Goal: Task Accomplishment & Management: Use online tool/utility

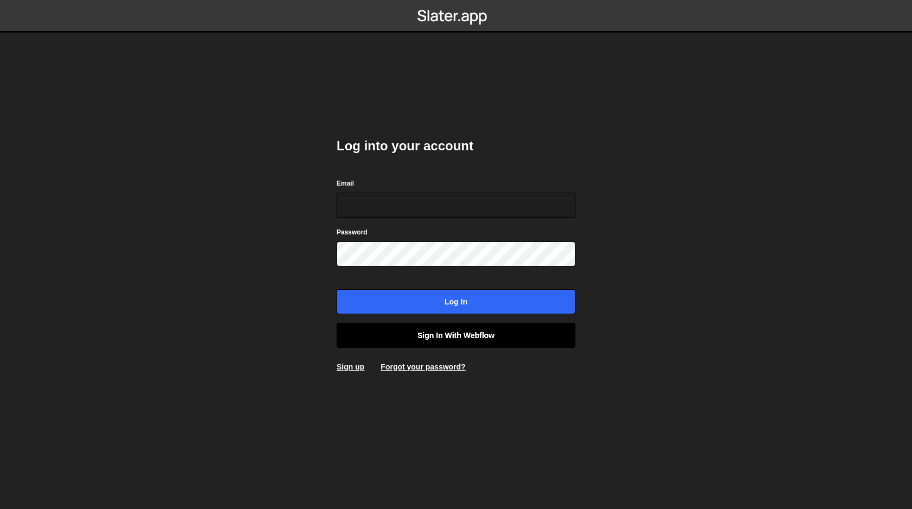
click at [450, 336] on link "Sign in with Webflow" at bounding box center [456, 335] width 239 height 25
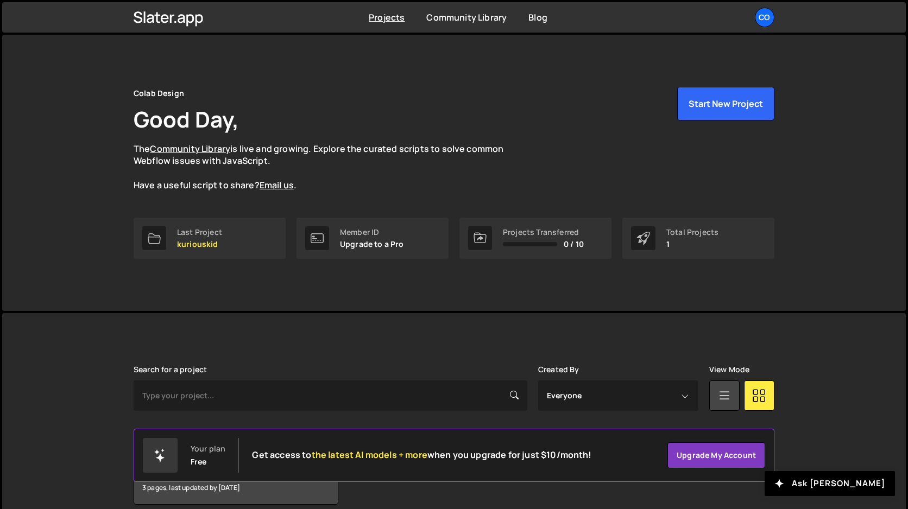
scroll to position [49, 0]
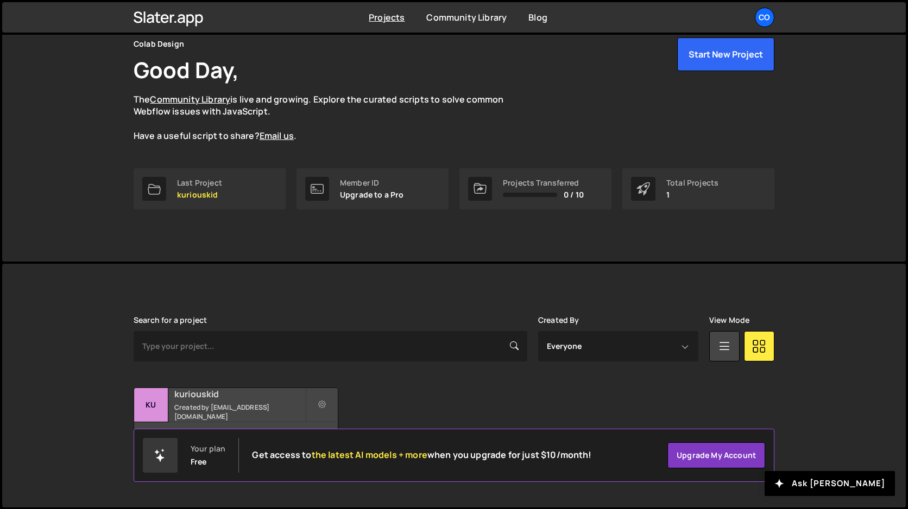
click at [204, 400] on h2 "kuriouskid" at bounding box center [239, 394] width 131 height 12
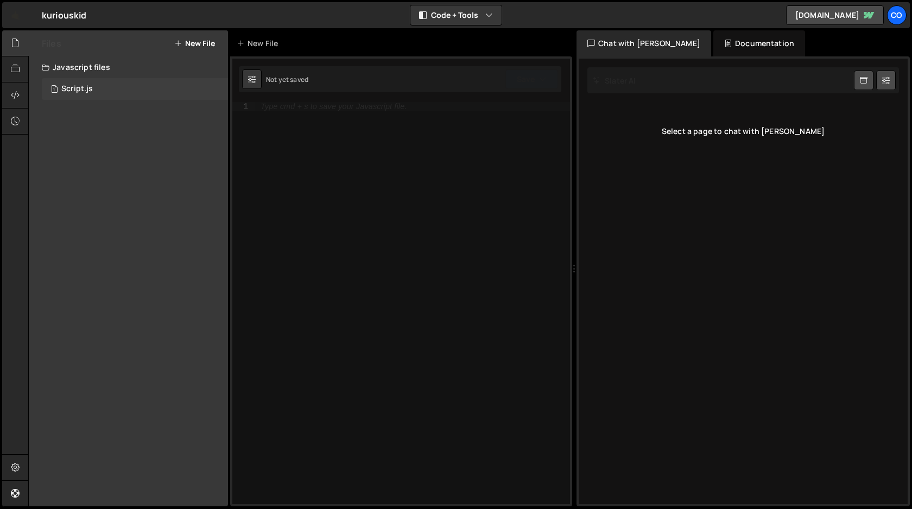
click at [77, 90] on div "Script.js" at bounding box center [77, 89] width 32 height 10
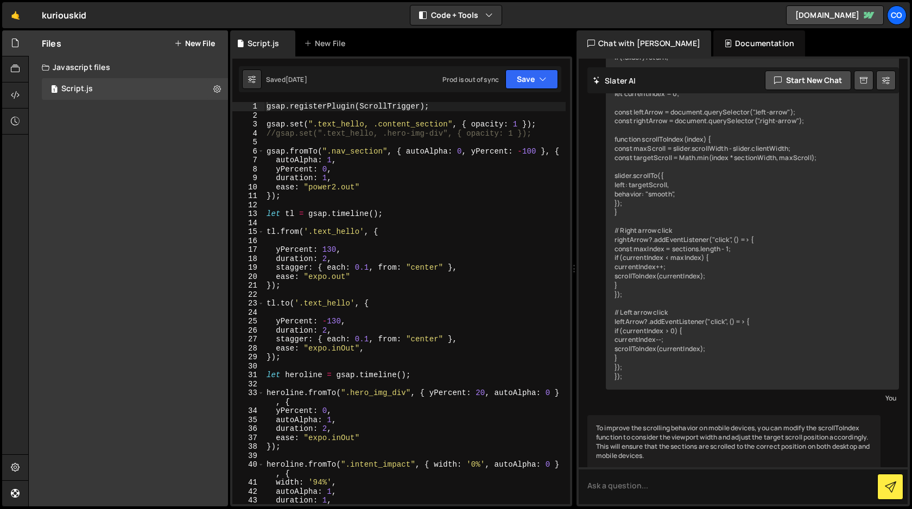
scroll to position [393, 0]
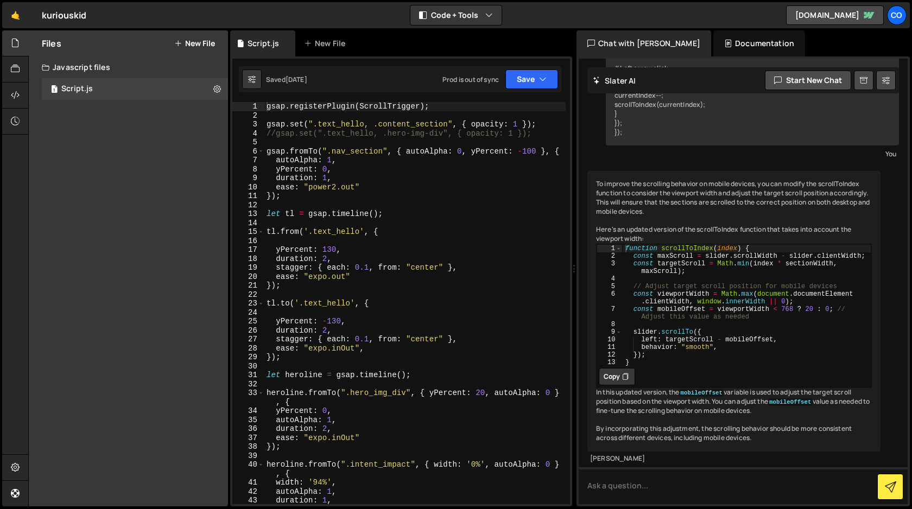
type textarea "tl.from('.text_hello', {"
click at [440, 236] on div "gsap . registerPlugin ( ScrollTrigger ) ; gsap . set ( ".text_hello, .content_s…" at bounding box center [415, 312] width 301 height 420
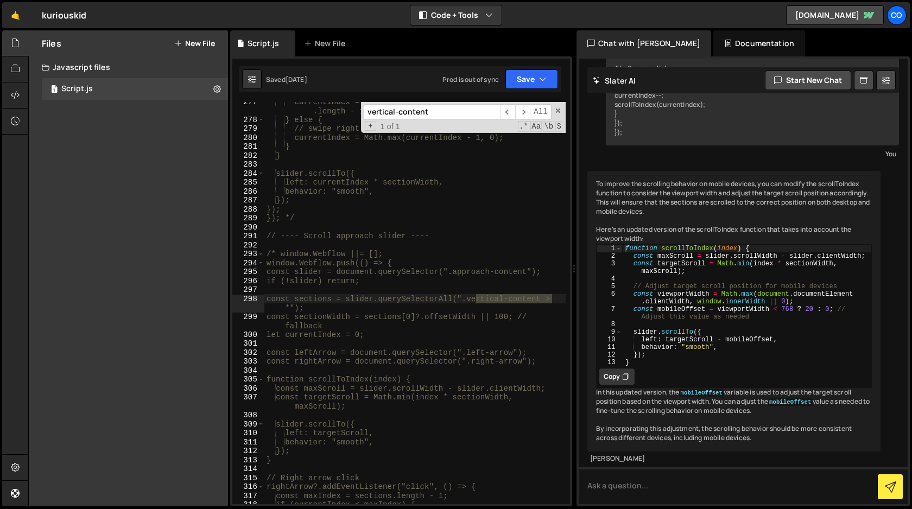
scroll to position [2595, 0]
type input "vertical-content"
click at [524, 114] on span "​" at bounding box center [522, 112] width 15 height 16
click at [559, 112] on span at bounding box center [559, 111] width 8 height 8
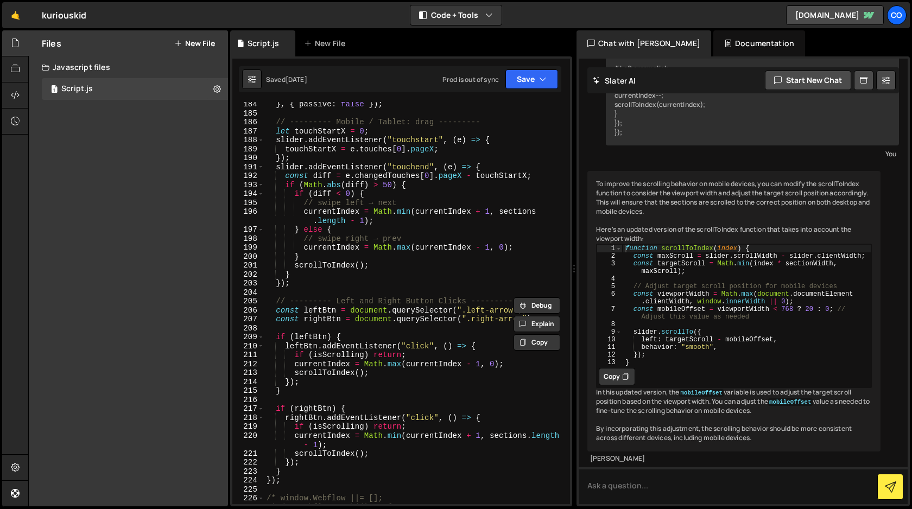
scroll to position [1723, 0]
click at [472, 278] on div "} , { passive : false }) ; // --------- Mobile / Tablet: drag --------- let tou…" at bounding box center [415, 310] width 301 height 420
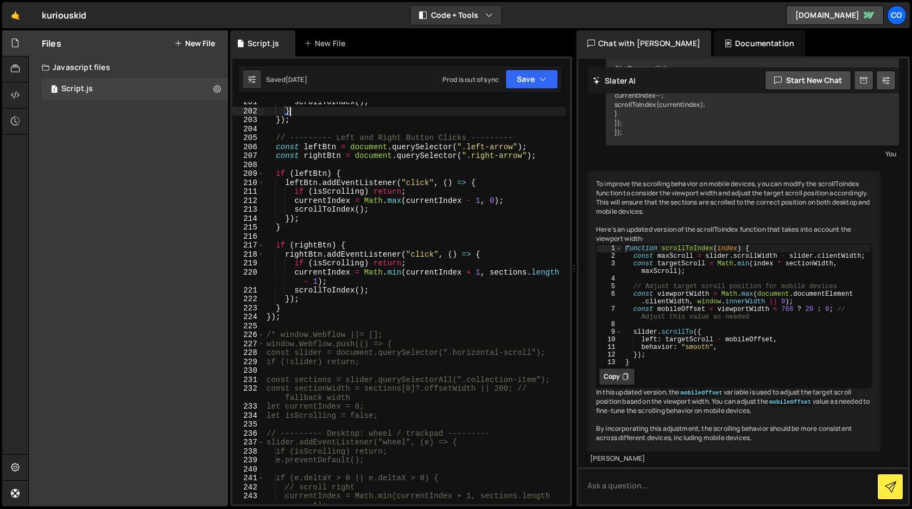
scroll to position [1884, 0]
click at [415, 324] on div "scrollToIndex ( ) ; } }) ; // --------- Left and Right Button Clicks --------- …" at bounding box center [415, 315] width 301 height 430
type textarea "});"
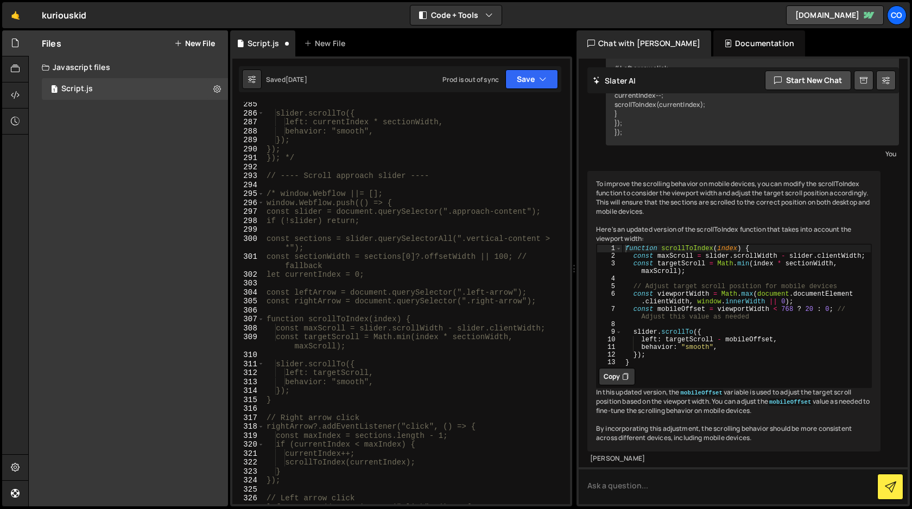
scroll to position [2674, 0]
click at [451, 174] on div "slider.scrollTo({ left: currentIndex * sectionWidth, behavior: "smooth", }); })…" at bounding box center [415, 308] width 301 height 420
drag, startPoint x: 451, startPoint y: 174, endPoint x: 267, endPoint y: 176, distance: 184.1
click at [267, 176] on div "slider.scrollTo({ left: currentIndex * sectionWidth, behavior: "smooth", }); })…" at bounding box center [415, 308] width 301 height 420
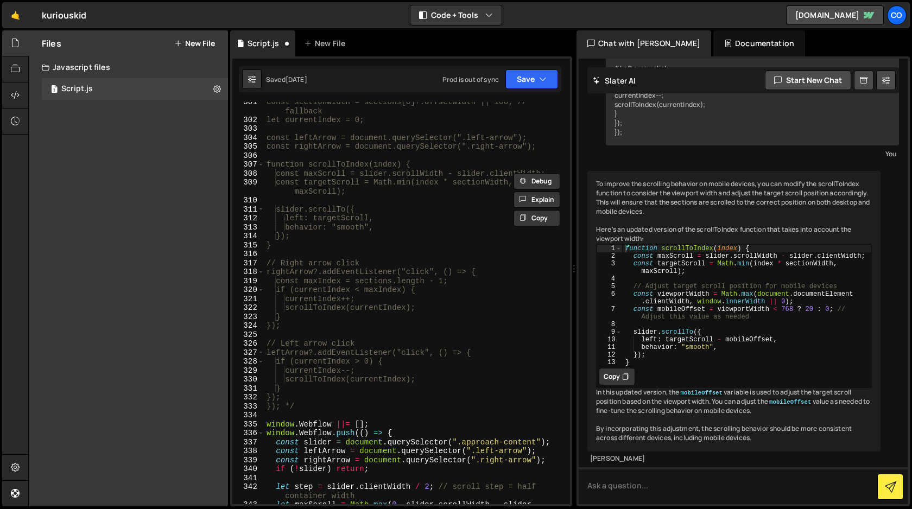
scroll to position [2828, 0]
click at [302, 408] on div "const sectionWidth = sections[0]?.offsetWidth || 100; // fallback let currentIn…" at bounding box center [415, 316] width 301 height 438
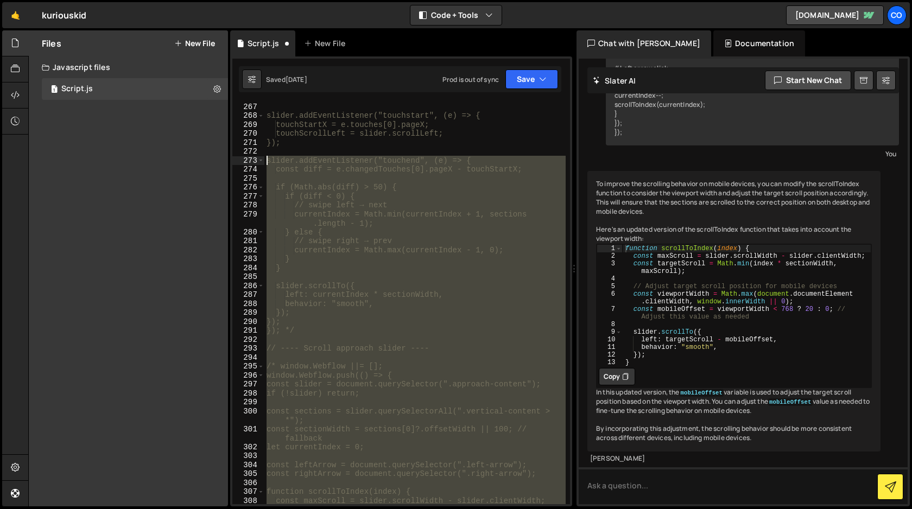
scroll to position [2500, 0]
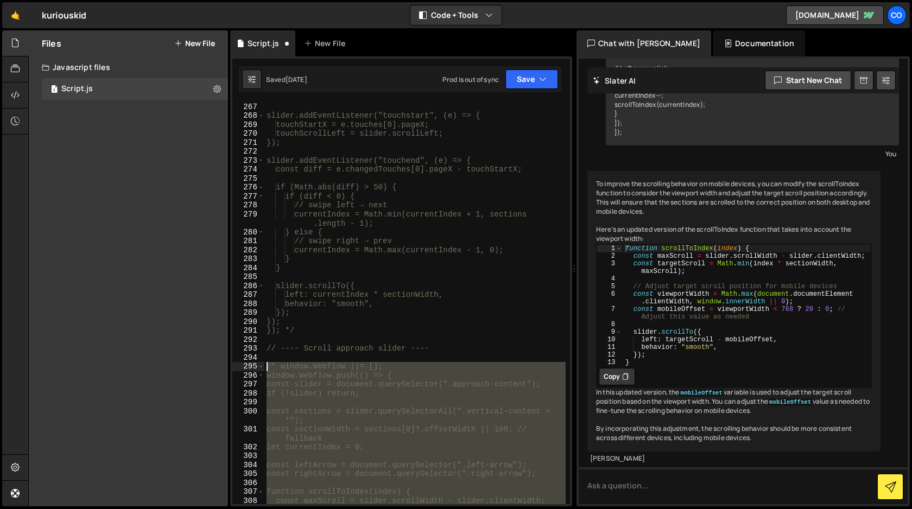
drag, startPoint x: 302, startPoint y: 408, endPoint x: 198, endPoint y: 369, distance: 111.2
click at [198, 369] on div "Files New File Javascript files 1 Script.js 0 CSS files Copy share link Edit Fi…" at bounding box center [470, 268] width 884 height 477
type textarea "/* window.Webflow ||= []; window.Webflow.push(() => {"
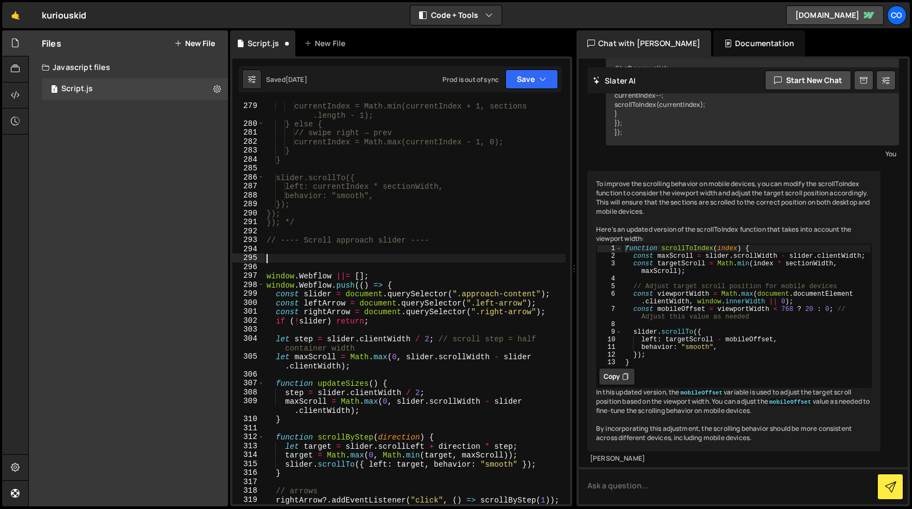
scroll to position [2608, 0]
click at [267, 278] on div "currentIndex = Math.min(currentIndex + 1, sections .length - 1); } else { // sw…" at bounding box center [415, 317] width 301 height 430
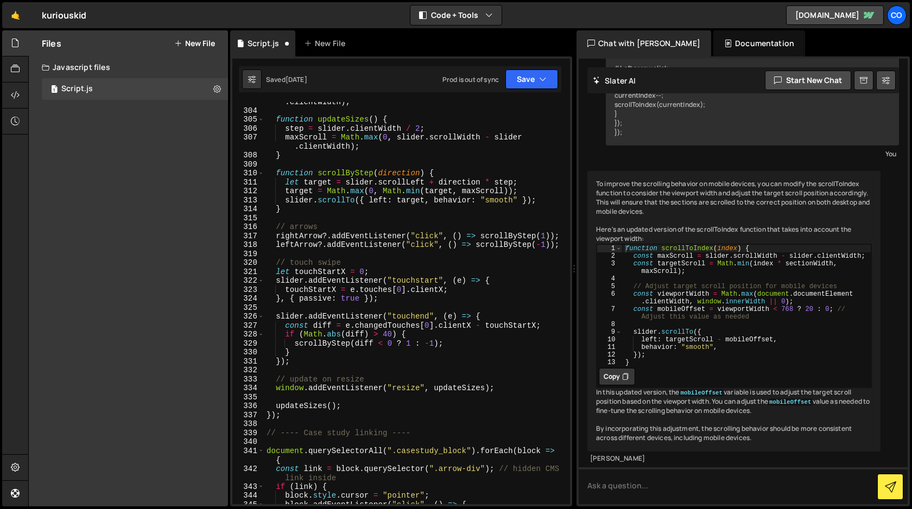
scroll to position [2855, 0]
click at [318, 419] on div "let maxScroll = Math . max ( 0 , slider . scrollWidth - slider . clientWidth ) …" at bounding box center [415, 302] width 301 height 430
type textarea "});"
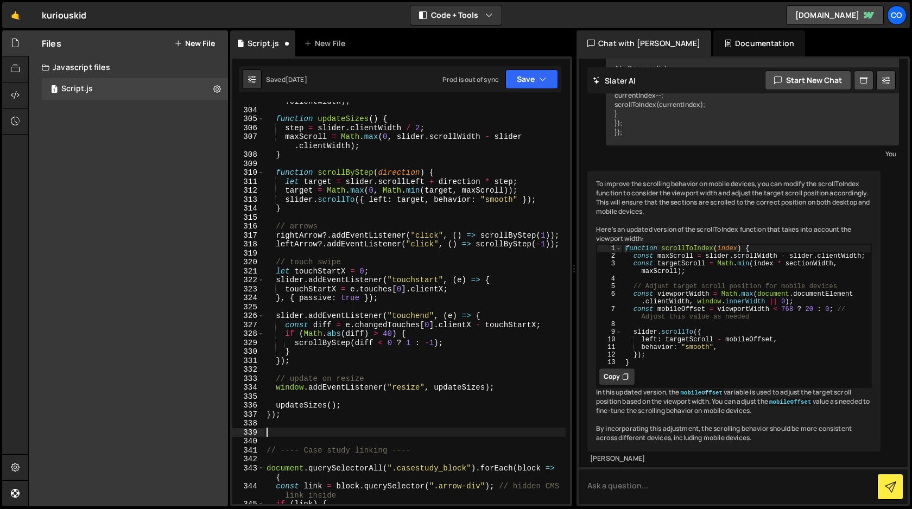
paste textarea "}); */"
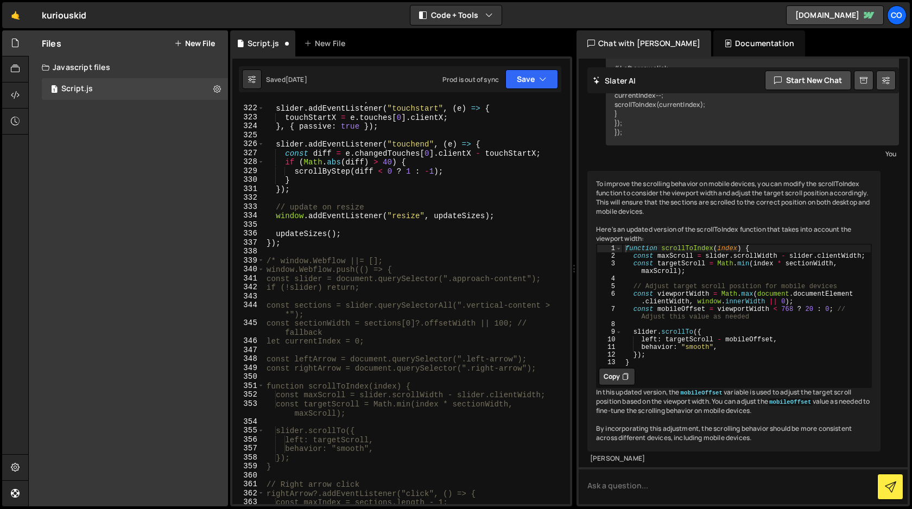
scroll to position [3025, 0]
click at [536, 80] on button "Save" at bounding box center [532, 80] width 53 height 20
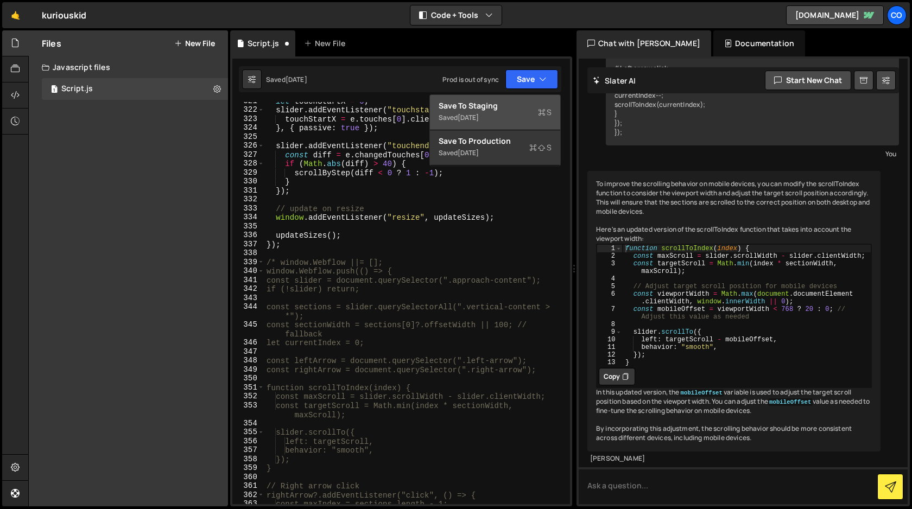
click at [495, 112] on div "Saved 4 days ago" at bounding box center [495, 117] width 113 height 13
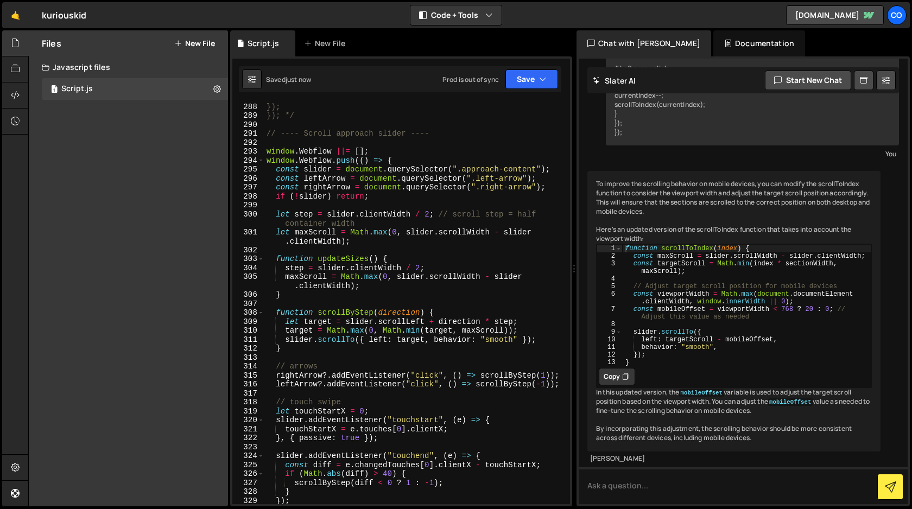
scroll to position [2696, 0]
click at [267, 153] on div "}); }); }); */ // ---- Scroll approach slider ---- window . Webflow ||= [ ] ; w…" at bounding box center [415, 305] width 301 height 420
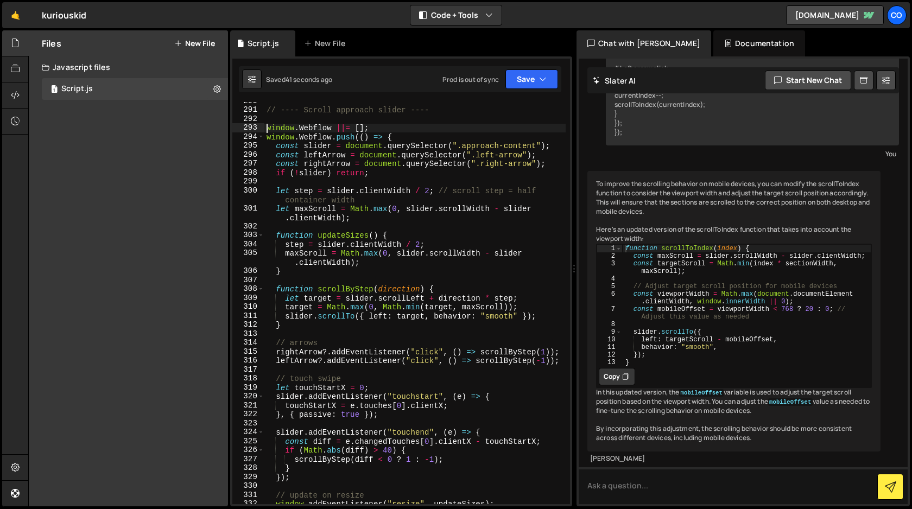
scroll to position [2721, 0]
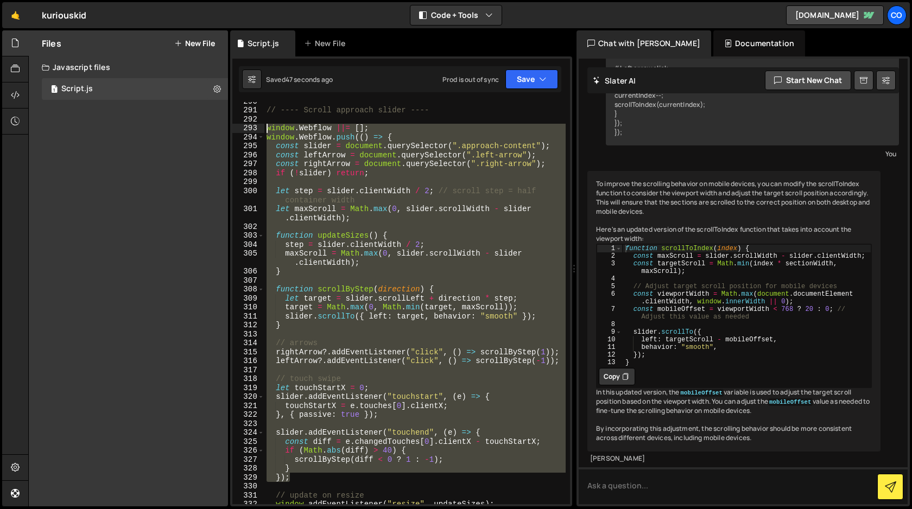
drag, startPoint x: 297, startPoint y: 482, endPoint x: 235, endPoint y: 132, distance: 355.2
click at [235, 132] on div "window.Webflow ||= []; 290 291 292 293 294 295 296 297 298 299 300 301 302 303 …" at bounding box center [401, 303] width 338 height 402
type textarea "window.Webflow ||= []; window.Webflow.push(() => {"
click at [356, 285] on div "// ---- Scroll approach slider ---- window . Webflow ||= [ ] ; window . Webflow…" at bounding box center [415, 303] width 301 height 402
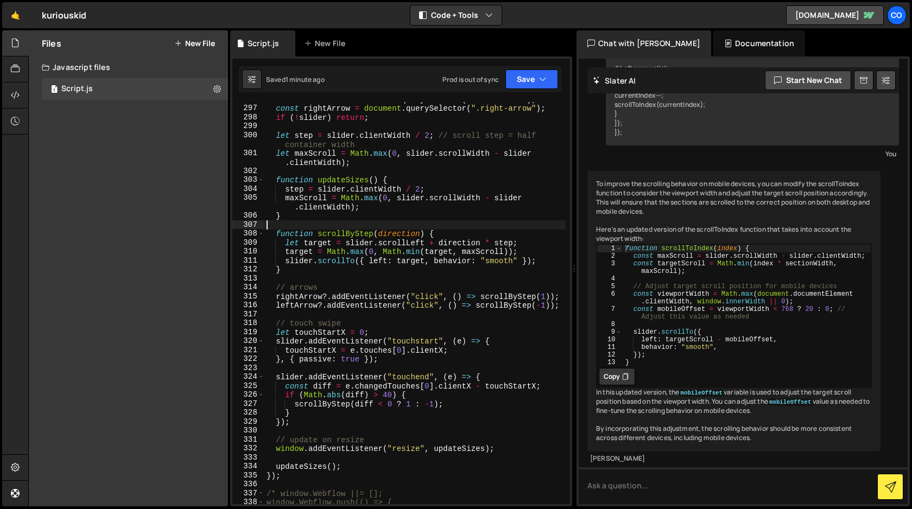
scroll to position [2778, 0]
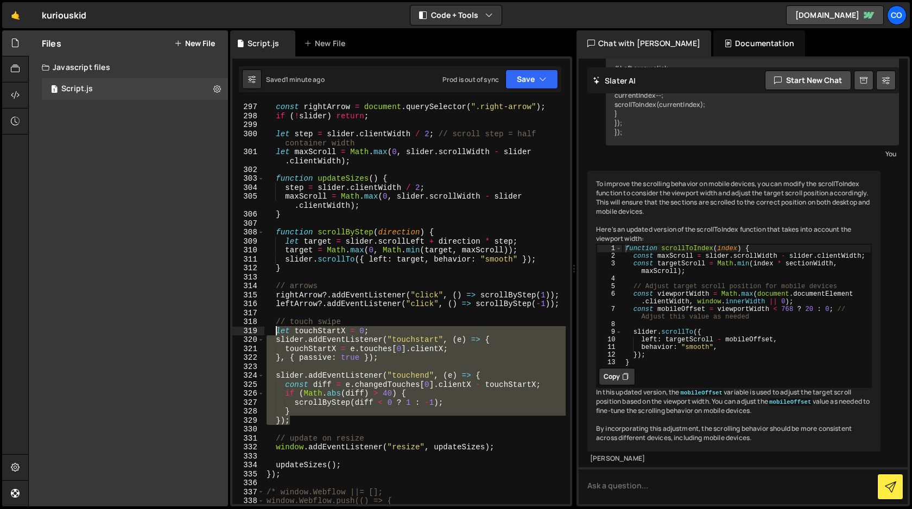
drag, startPoint x: 296, startPoint y: 423, endPoint x: 278, endPoint y: 331, distance: 94.2
click at [278, 331] on div "const leftArrow = document . querySelector ( ".left-arrow" ) ; const rightArrow…" at bounding box center [415, 303] width 301 height 420
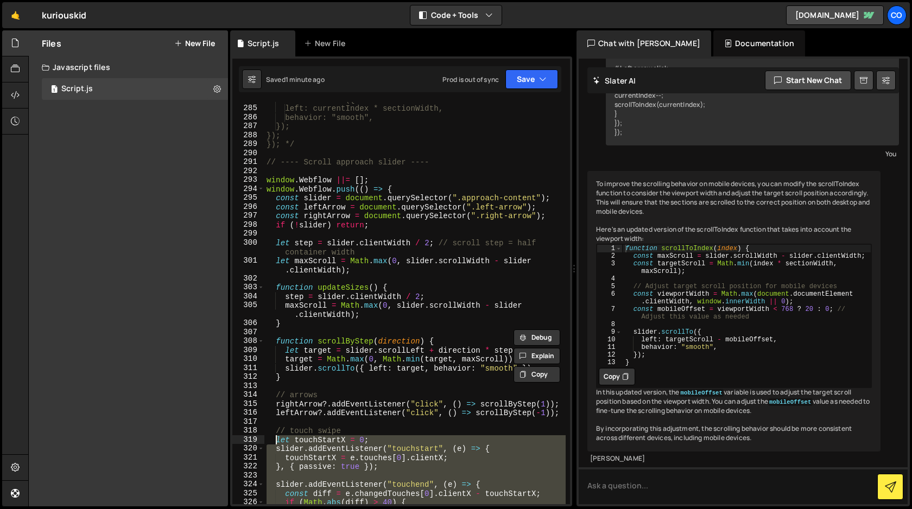
scroll to position [2666, 0]
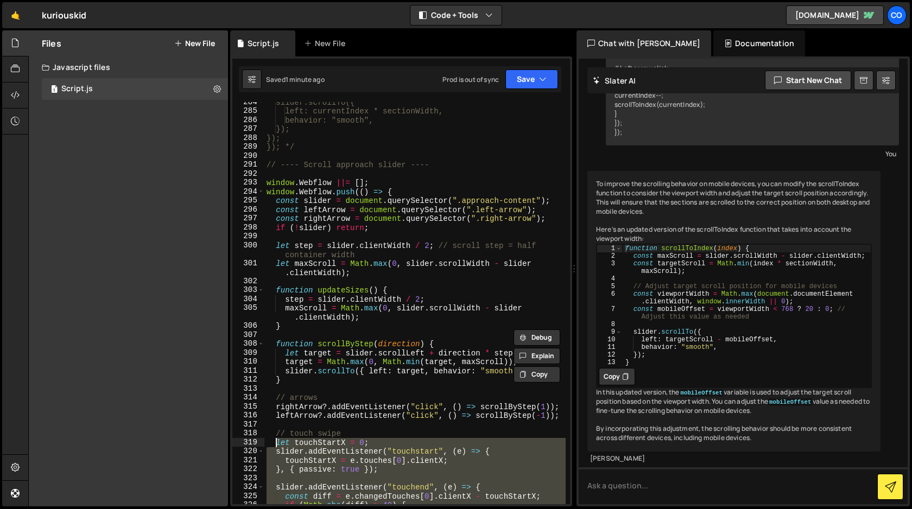
click at [265, 184] on div "slider.scrollTo({ left: currentIndex * sectionWidth, behavior: "smooth", }); })…" at bounding box center [415, 308] width 301 height 420
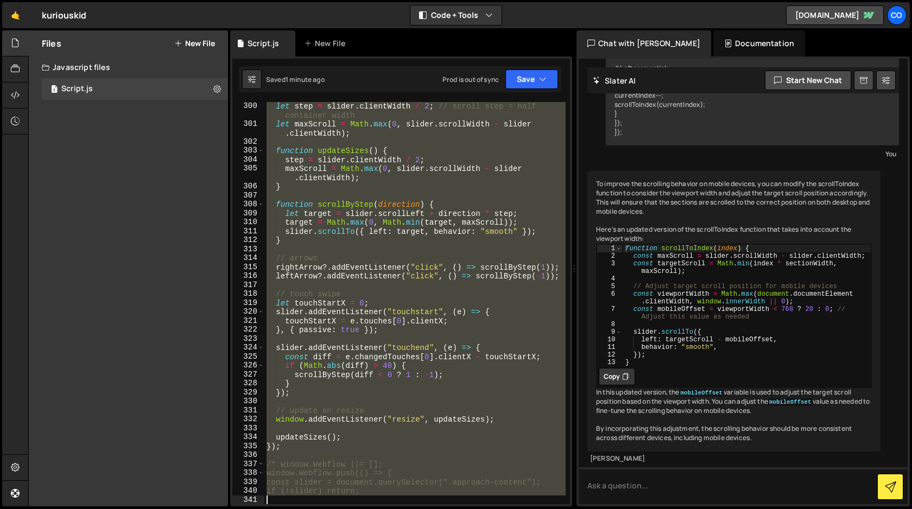
scroll to position [2868, 0]
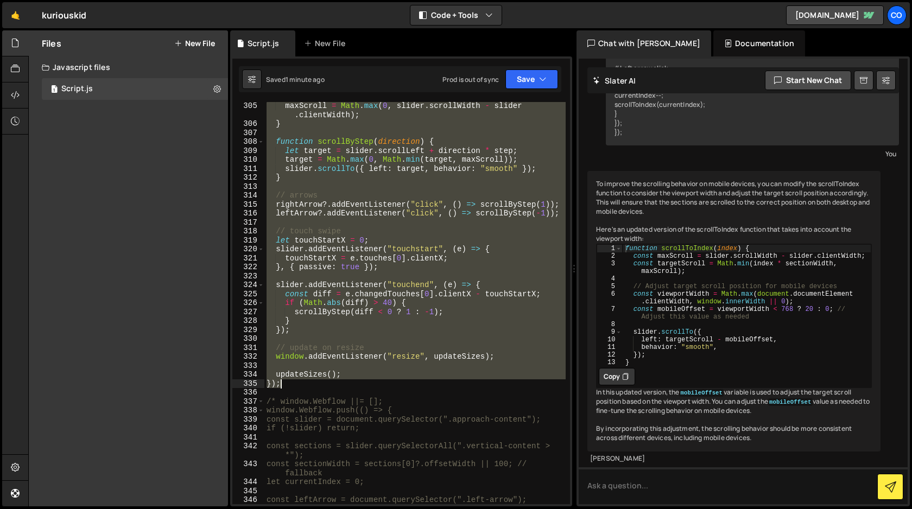
drag, startPoint x: 265, startPoint y: 184, endPoint x: 380, endPoint y: 386, distance: 232.3
click at [380, 386] on div "maxScroll = Math . max ( 0 , slider . scrollWidth - slider . clientWidth ) ; } …" at bounding box center [415, 317] width 301 height 430
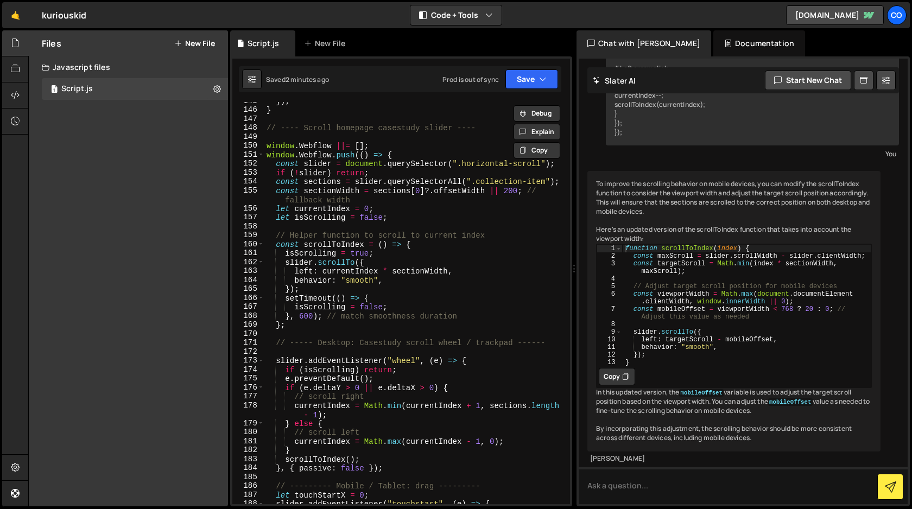
scroll to position [1358, 0]
click at [265, 148] on div "}) ; } // ---- Scroll homepage casestudy slider ---- window . Webflow ||= [ ] ;…" at bounding box center [415, 307] width 301 height 420
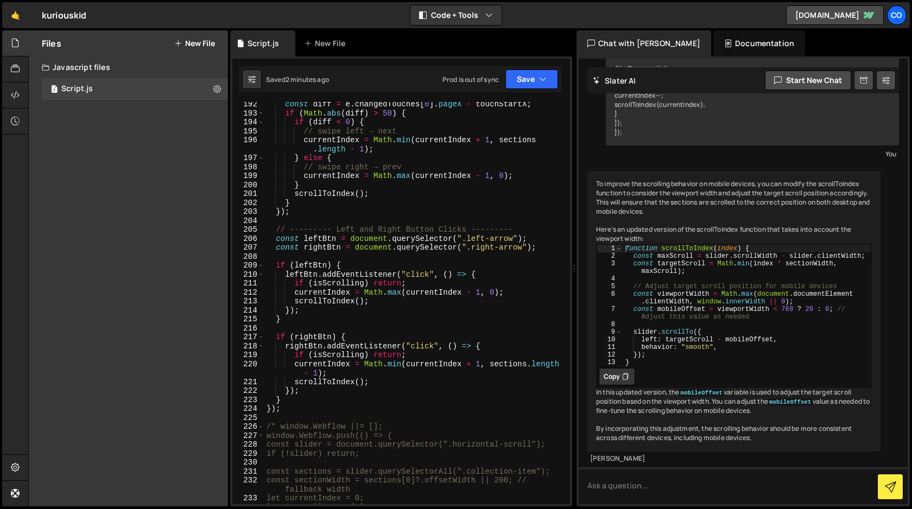
scroll to position [1795, 0]
click at [318, 411] on div "const diff = e . changedTouches [ 0 ] . pageX - touchStartX ; if ( Math . abs (…" at bounding box center [415, 310] width 301 height 420
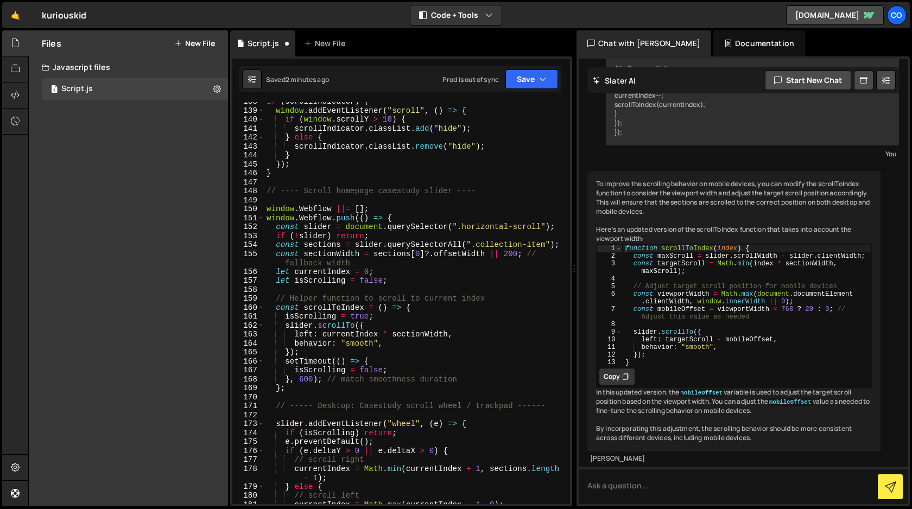
scroll to position [1295, 0]
click at [266, 208] on div "if ( scrollIndicator ) { window . addEventListener ( "scroll" , ( ) => { if ( w…" at bounding box center [415, 307] width 301 height 420
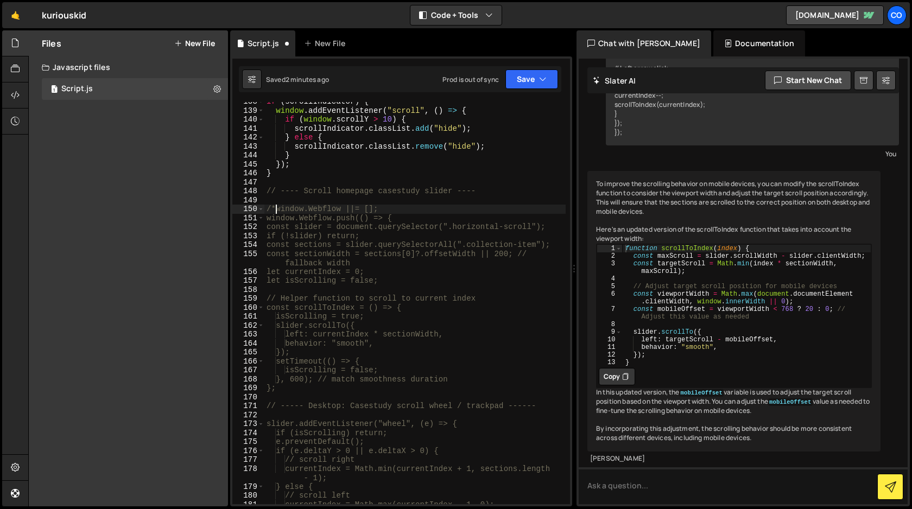
type textarea "/* window.Webflow ||= [];"
click at [426, 199] on div "if ( scrollIndicator ) { window . addEventListener ( "scroll" , ( ) => { if ( w…" at bounding box center [415, 307] width 301 height 420
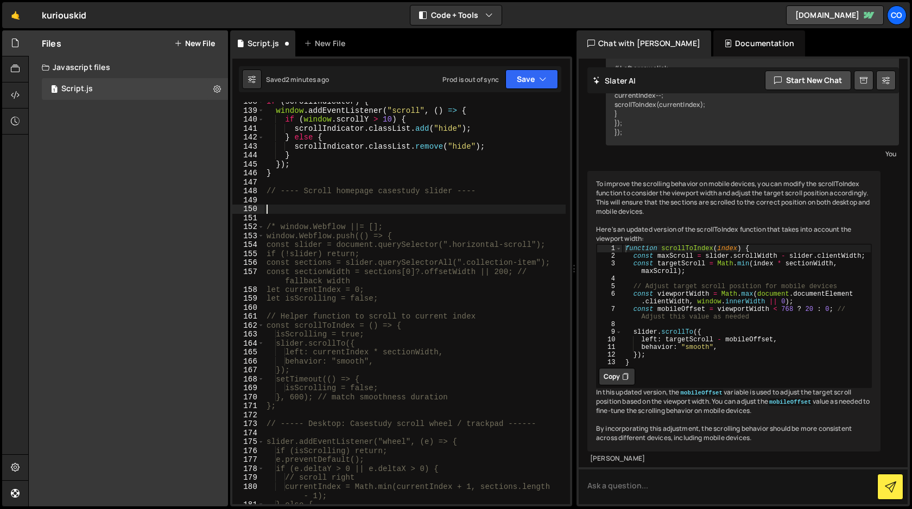
paste textarea "});"
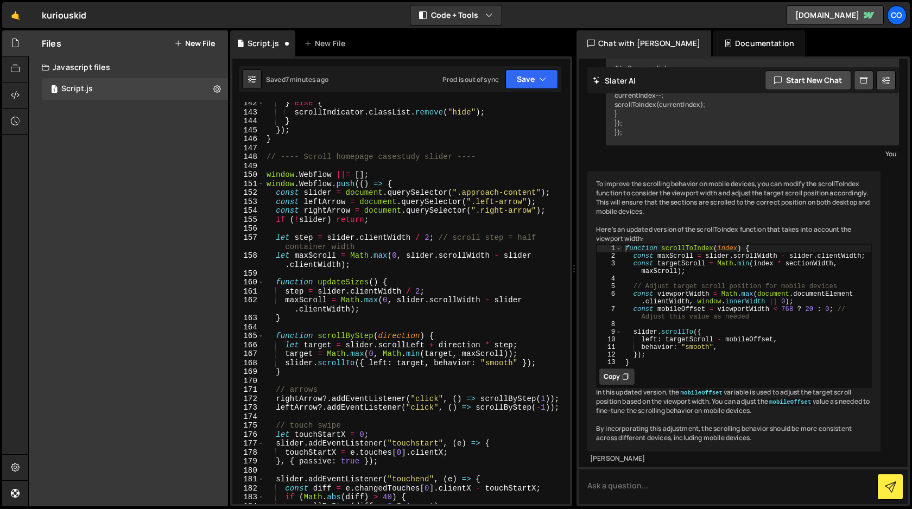
scroll to position [1330, 0]
drag, startPoint x: 537, startPoint y: 192, endPoint x: 464, endPoint y: 195, distance: 73.4
click at [464, 195] on div "} else { scrollIndicator . classList . remove ( "hide" ) ; } }) ; } // ---- Scr…" at bounding box center [415, 309] width 301 height 420
paste textarea "horizontal-scroll"
type textarea "const slider = document.querySelector(".horizontal-scroll");"
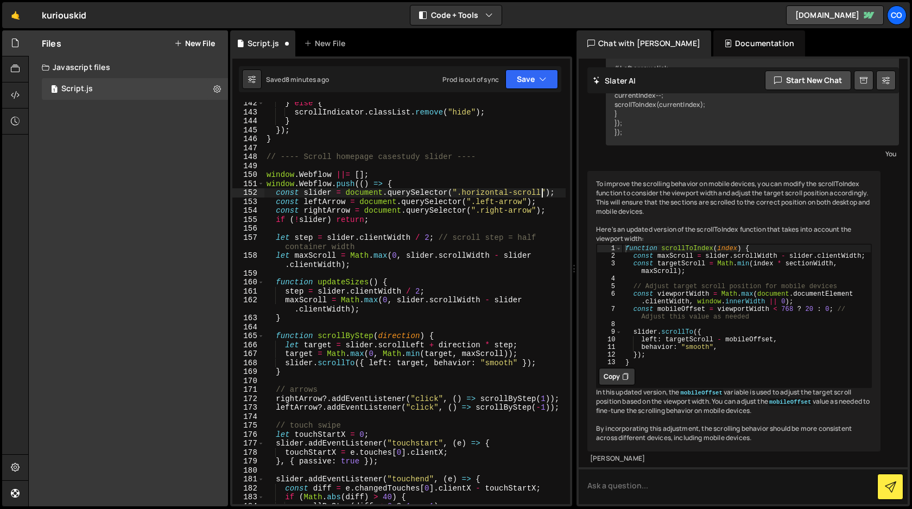
click at [519, 163] on div "} else { scrollIndicator . classList . remove ( "hide" ) ; } }) ; } // ---- Scr…" at bounding box center [415, 309] width 301 height 420
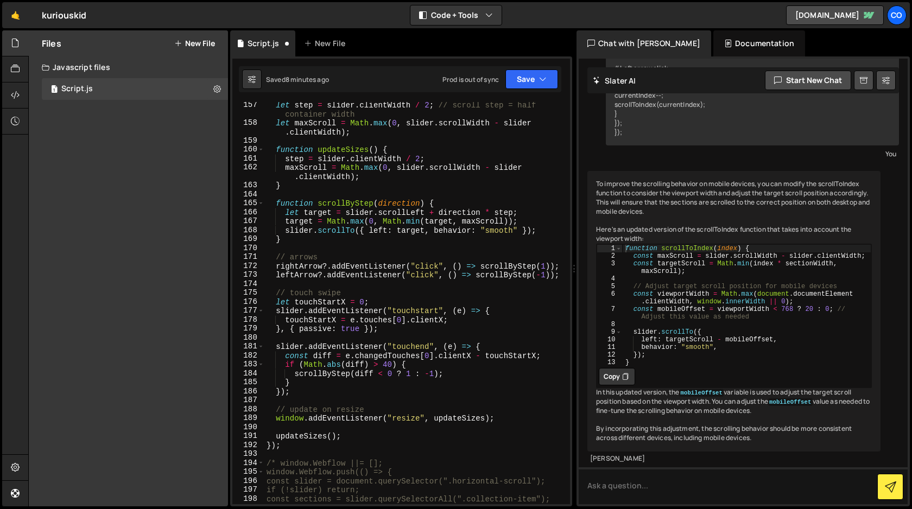
scroll to position [1463, 0]
click at [528, 83] on button "Save" at bounding box center [532, 80] width 53 height 20
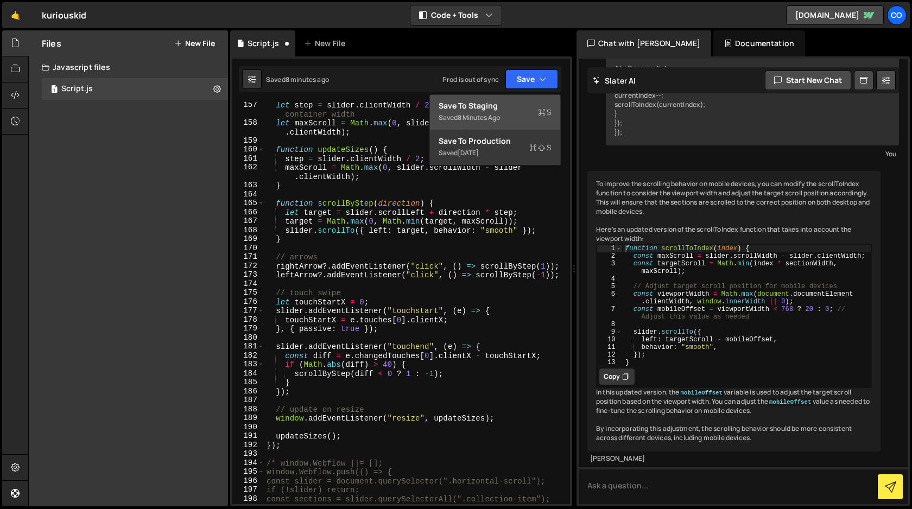
click at [511, 110] on div "Save to Staging S" at bounding box center [495, 105] width 113 height 11
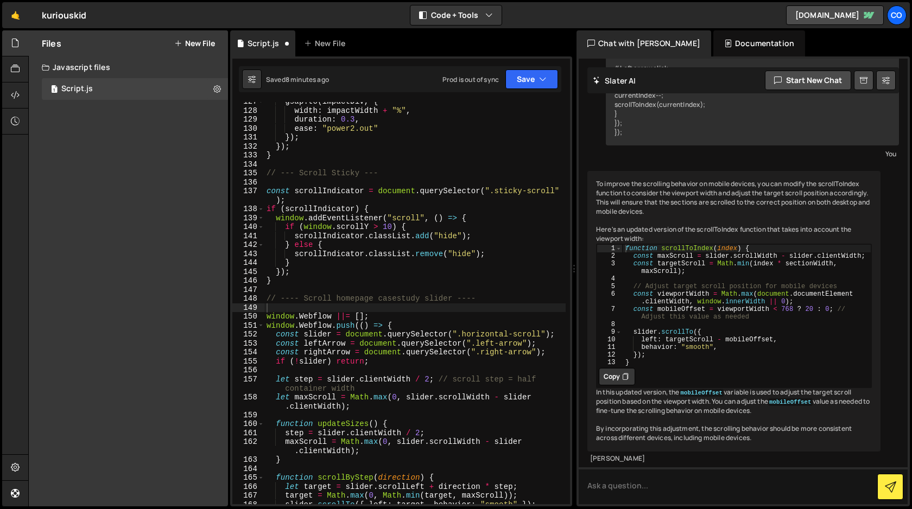
scroll to position [1188, 0]
click at [539, 79] on icon "button" at bounding box center [543, 79] width 8 height 11
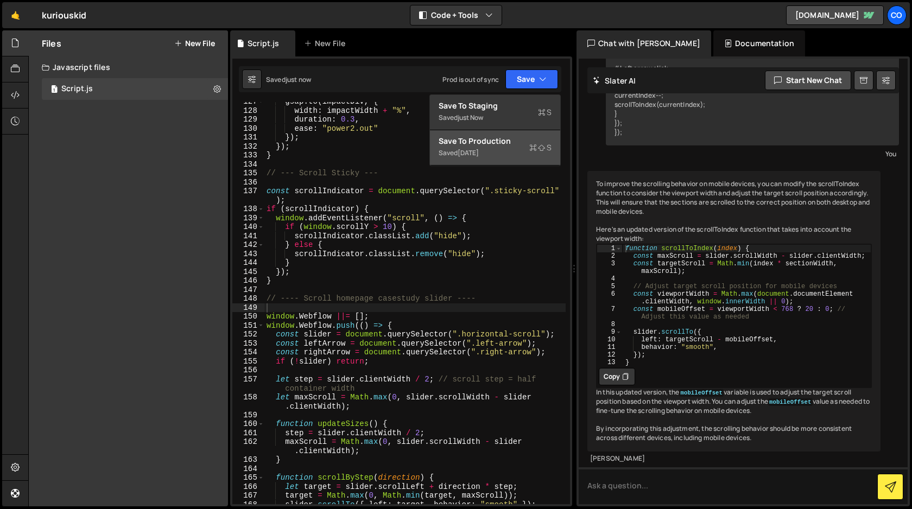
click at [479, 149] on div "3 weeks ago" at bounding box center [468, 152] width 21 height 9
